Goal: Task Accomplishment & Management: Complete application form

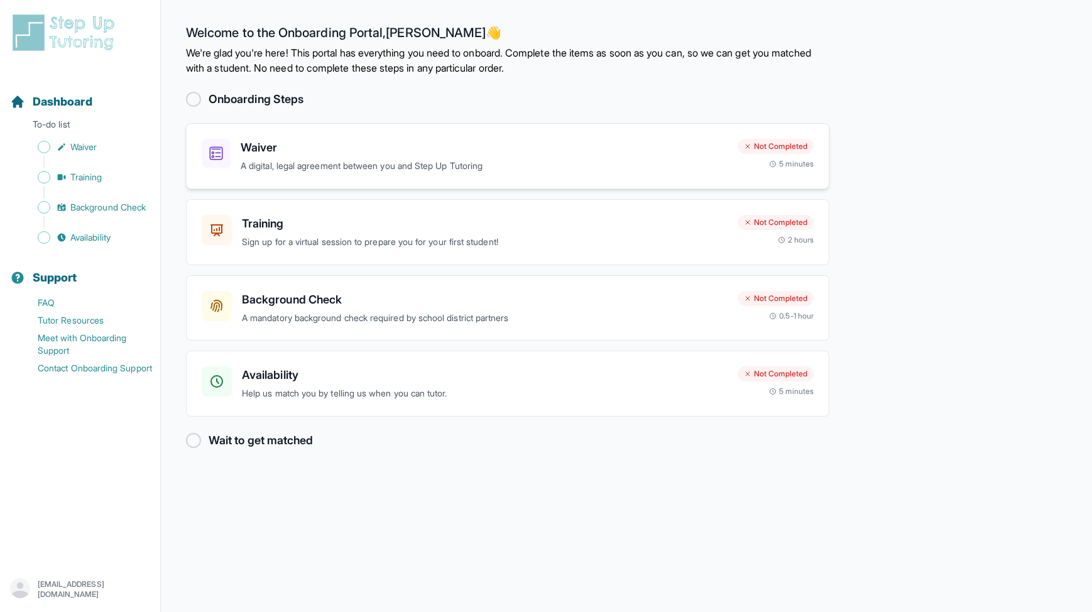
click at [287, 163] on p "A digital, legal agreement between you and Step Up Tutoring" at bounding box center [484, 166] width 487 height 14
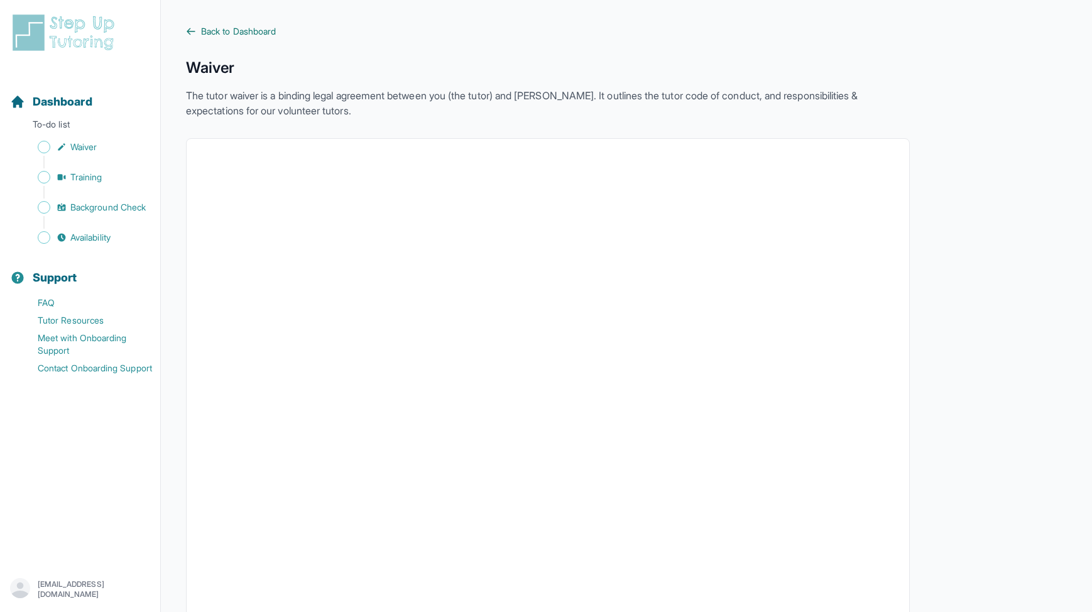
click at [226, 32] on span "Back to Dashboard" at bounding box center [238, 31] width 75 height 13
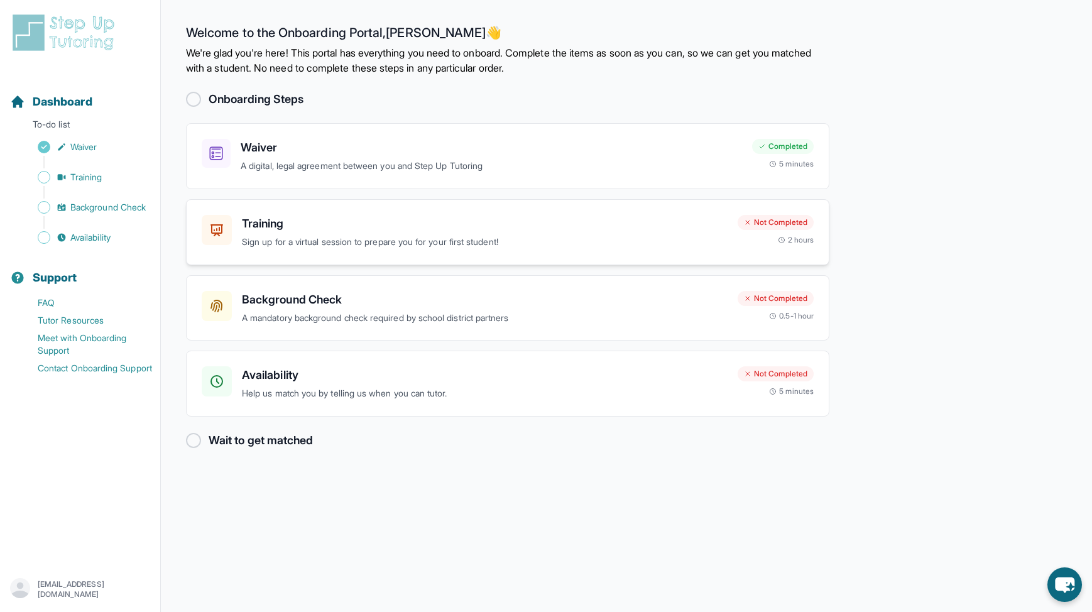
click at [310, 243] on p "Sign up for a virtual session to prepare you for your first student!" at bounding box center [485, 242] width 486 height 14
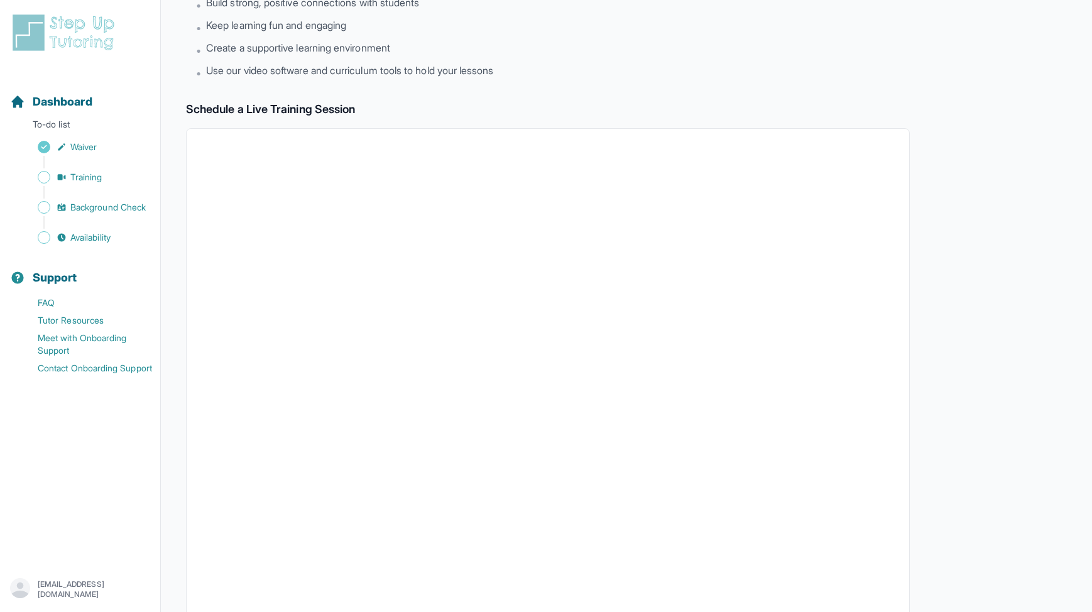
scroll to position [128, 0]
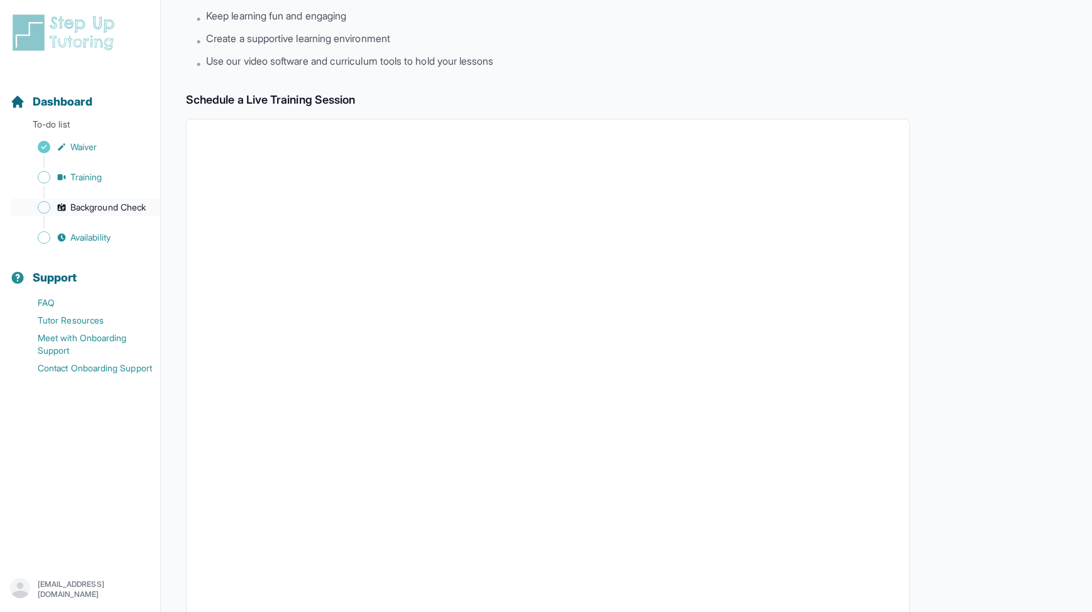
click at [102, 210] on span "Background Check" at bounding box center [107, 207] width 75 height 13
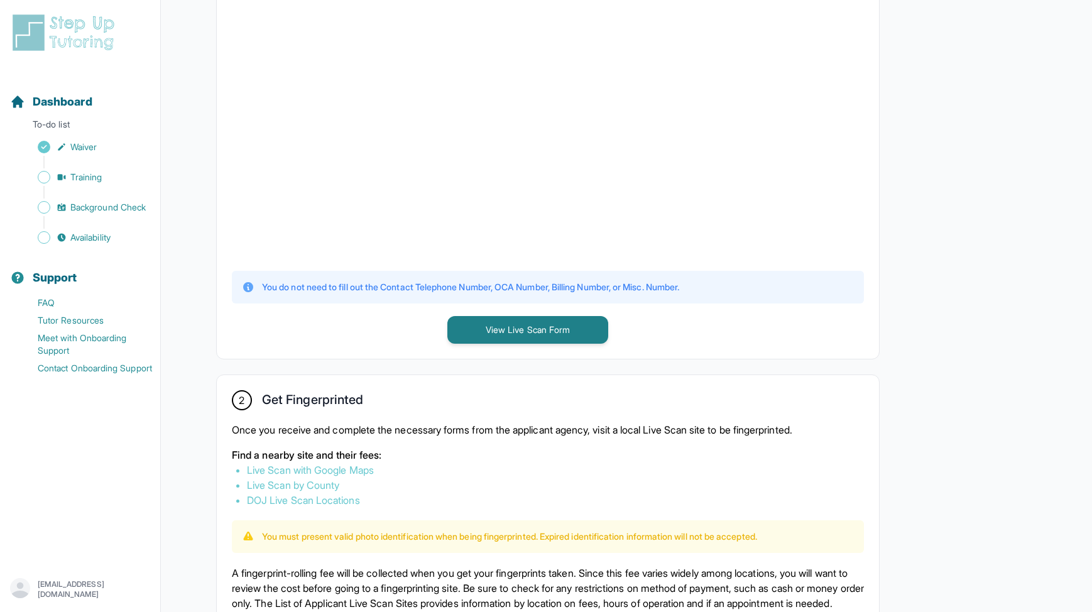
scroll to position [373, 0]
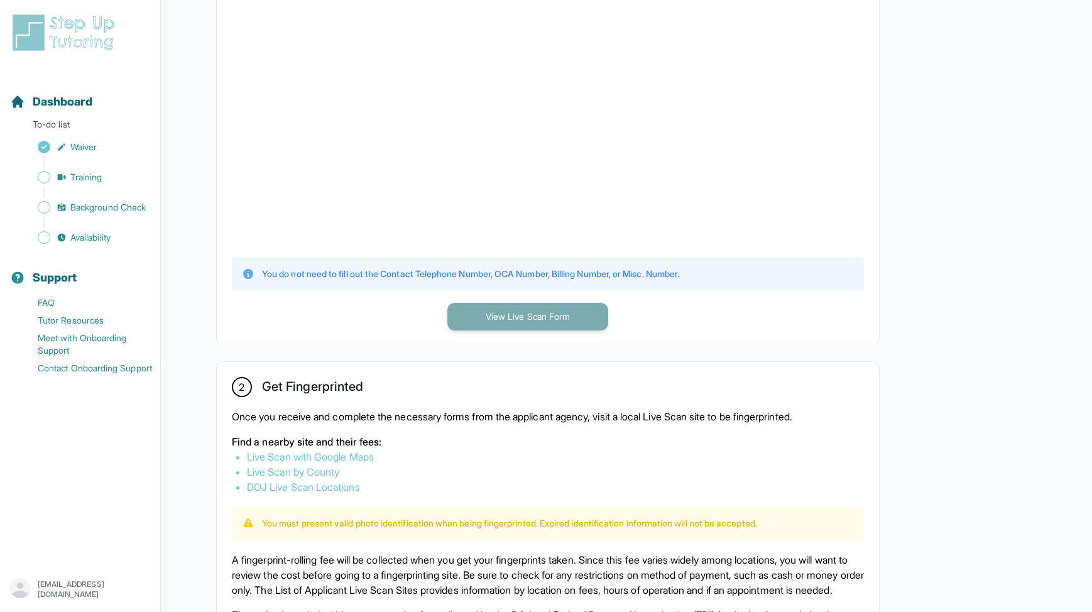
click at [564, 314] on button "View Live Scan Form" at bounding box center [527, 317] width 161 height 28
click at [87, 182] on span "Training" at bounding box center [86, 177] width 32 height 13
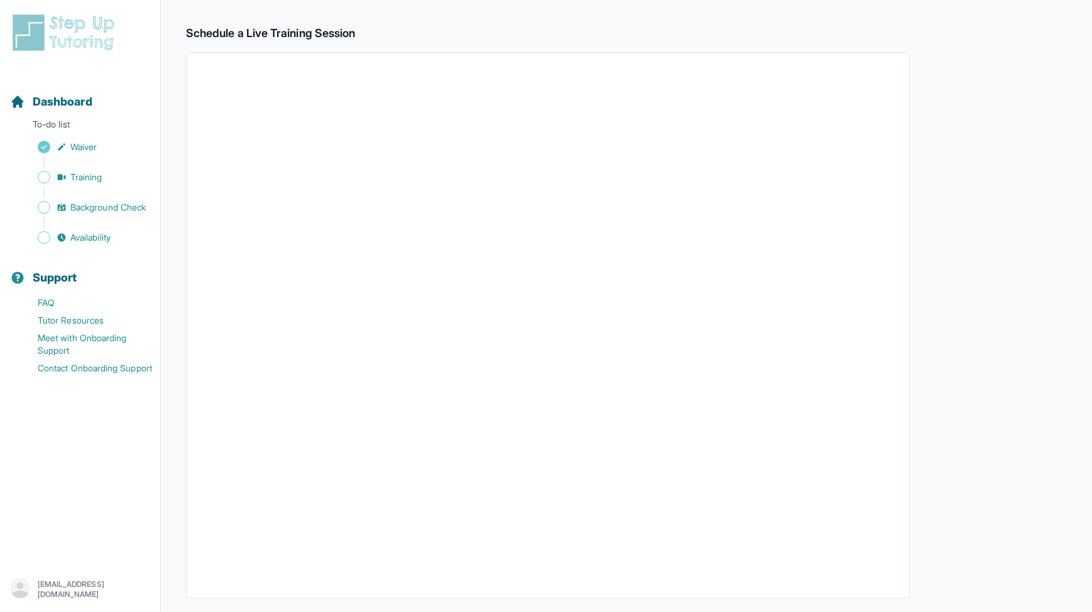
scroll to position [170, 0]
